Goal: Check status

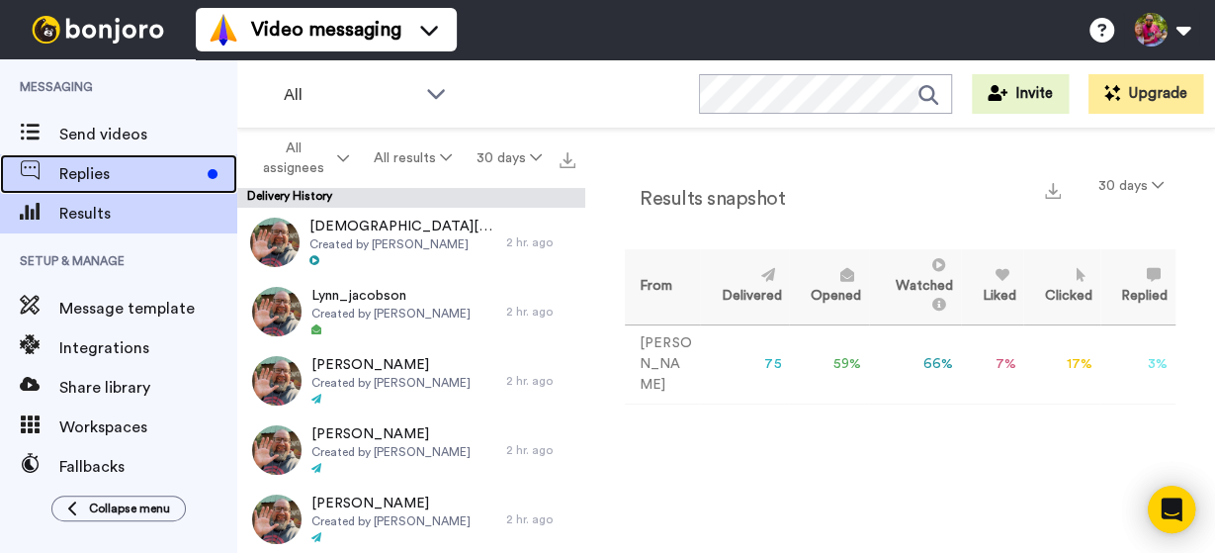
click at [126, 170] on span "Replies" at bounding box center [129, 174] width 140 height 24
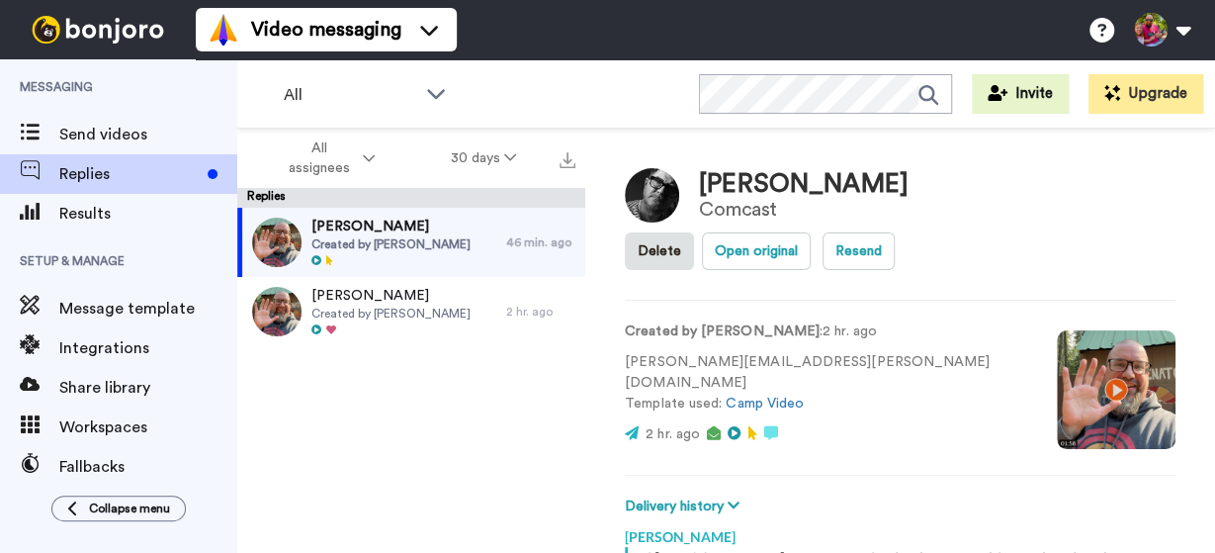
scroll to position [266, 0]
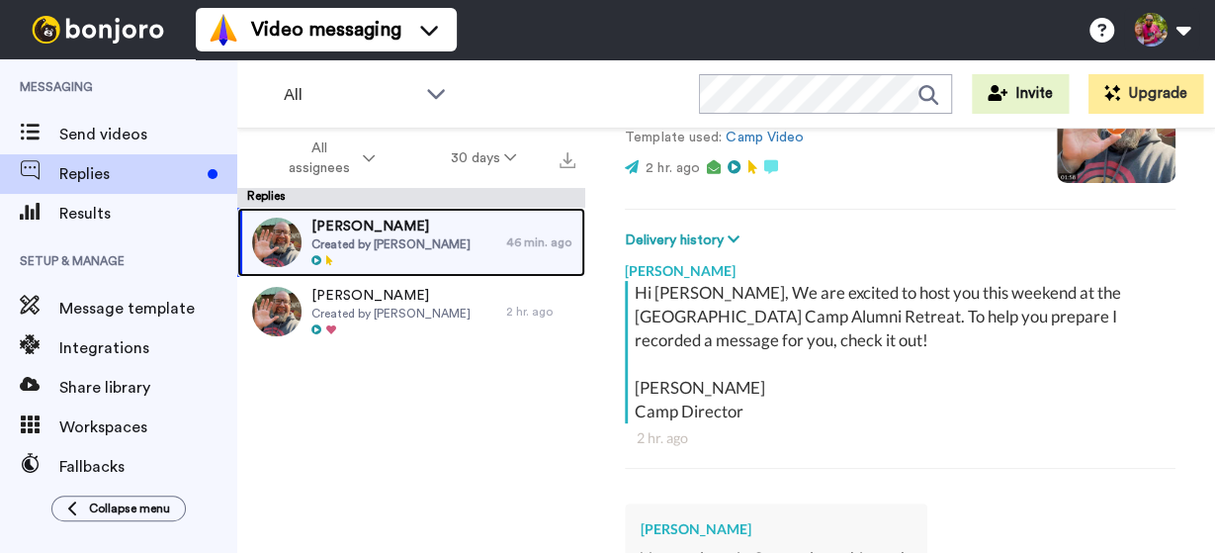
click at [420, 240] on span "Created by [PERSON_NAME]" at bounding box center [390, 244] width 159 height 16
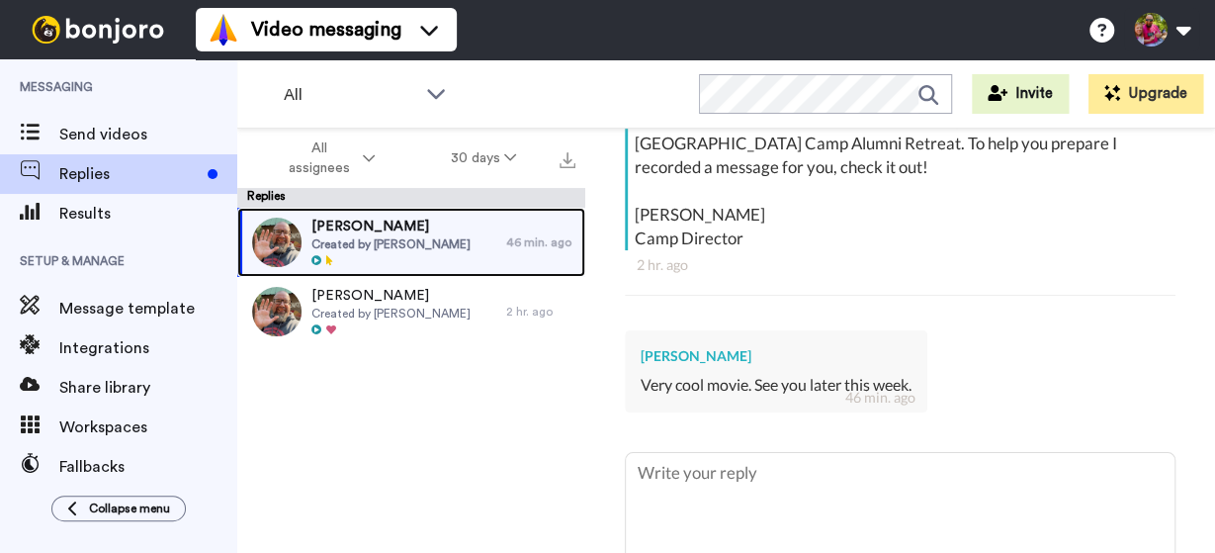
scroll to position [491, 0]
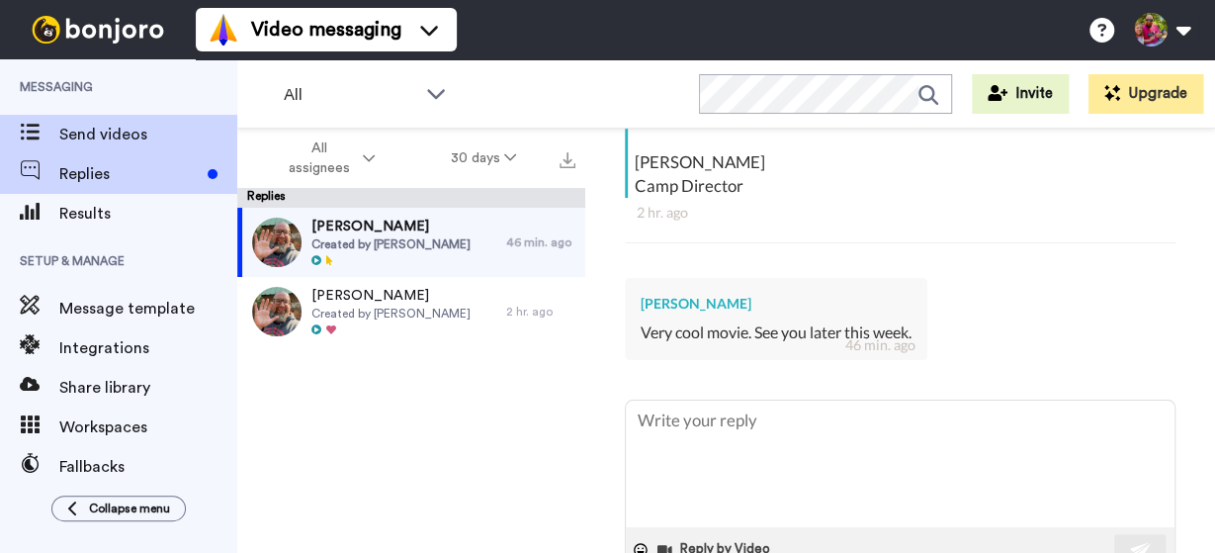
type textarea "x"
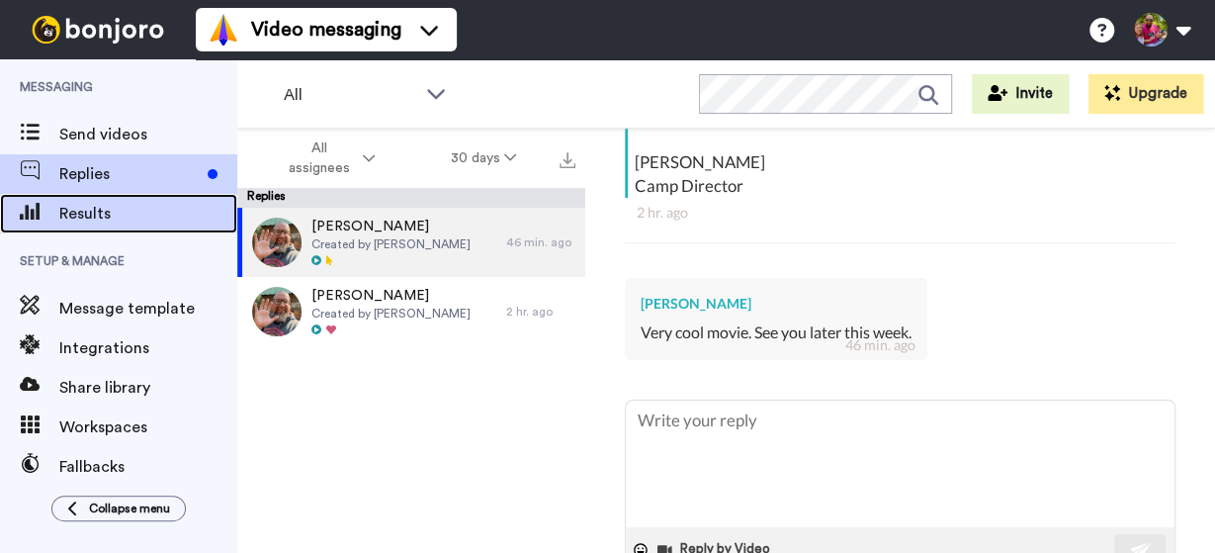
click at [74, 211] on span "Results" at bounding box center [148, 214] width 178 height 24
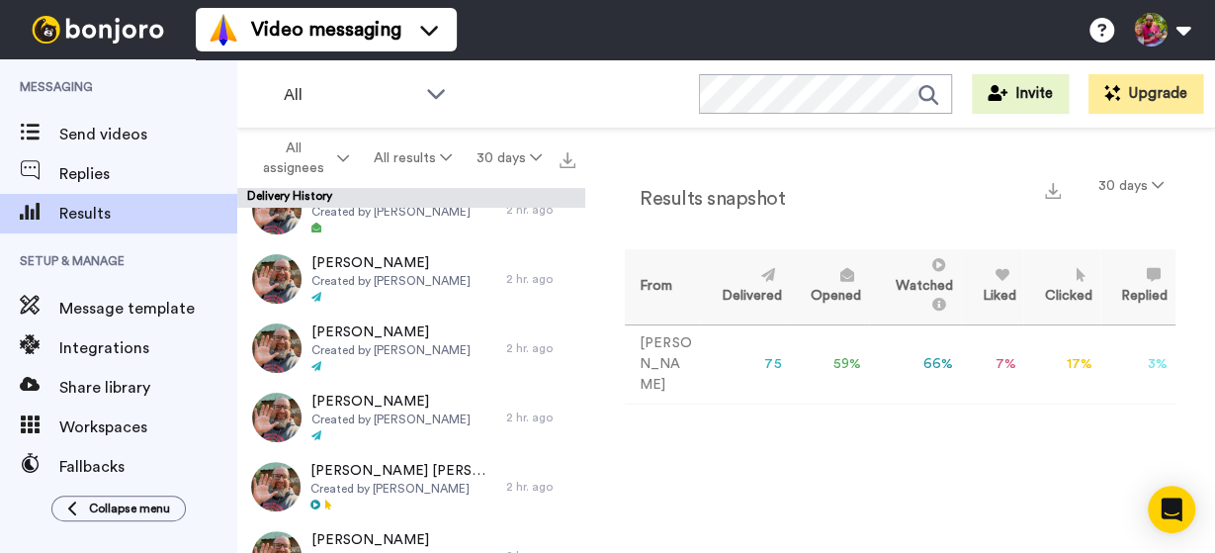
scroll to position [4833, 0]
